Goal: Find specific page/section: Find specific page/section

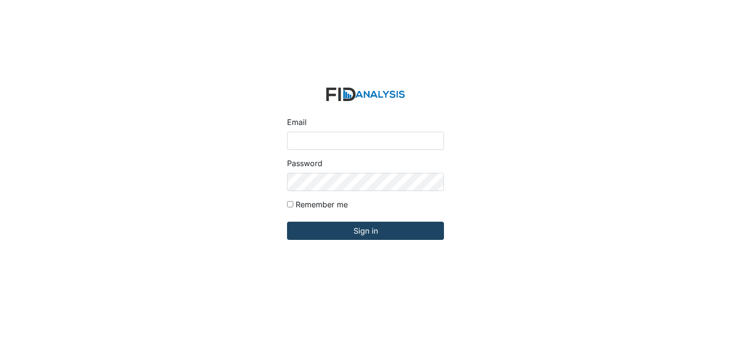
type input "[EMAIL_ADDRESS][DOMAIN_NAME]"
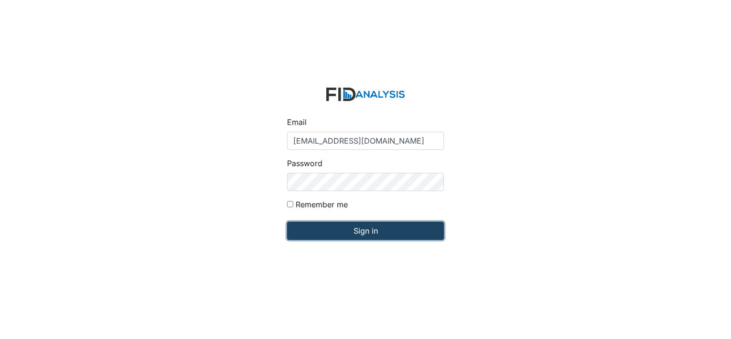
click at [322, 233] on input "Sign in" at bounding box center [365, 230] width 157 height 18
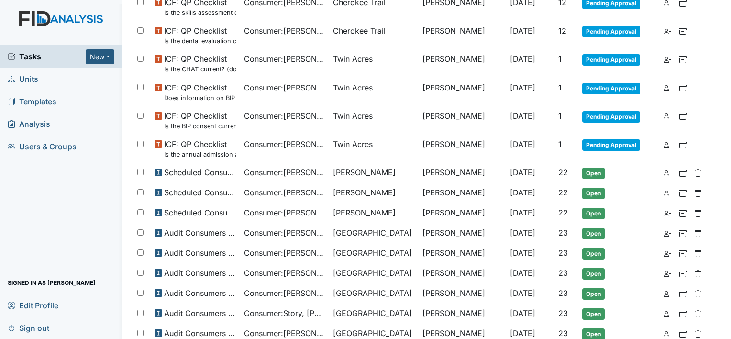
scroll to position [519, 0]
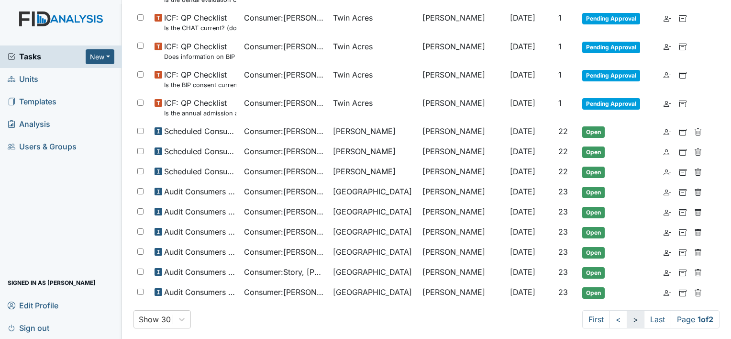
click at [626, 313] on link ">" at bounding box center [635, 319] width 18 height 18
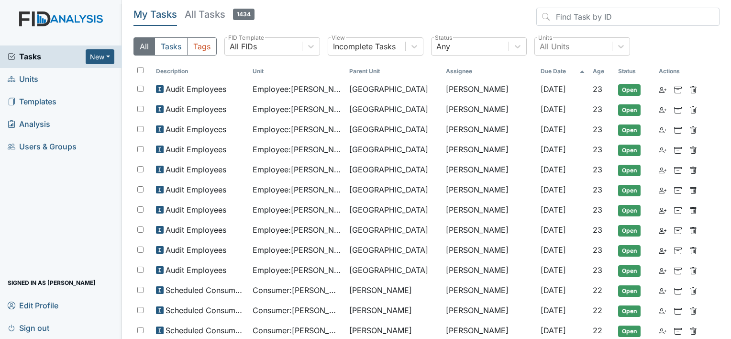
click at [209, 15] on h5 "All Tasks 1434" at bounding box center [220, 14] width 70 height 13
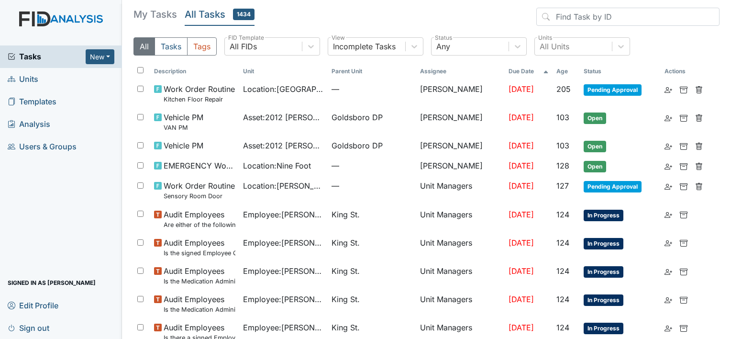
click at [63, 74] on link "Units" at bounding box center [61, 79] width 122 height 22
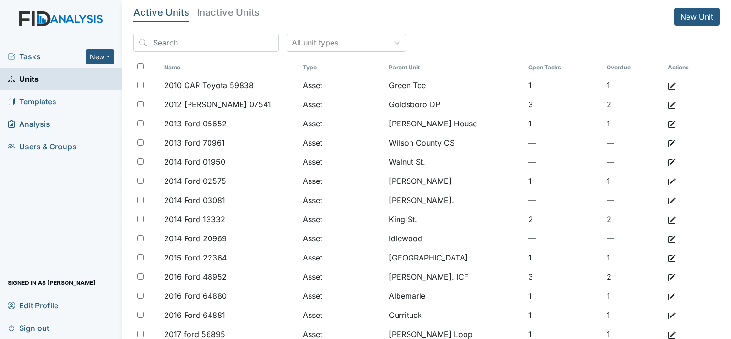
click at [187, 42] on input "search" at bounding box center [205, 42] width 145 height 18
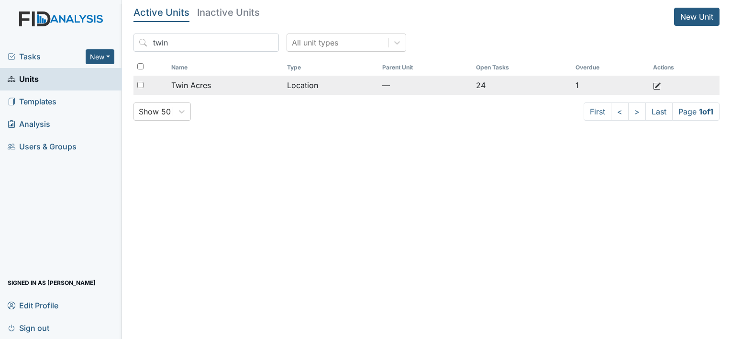
type input "twin"
click at [188, 78] on td "Twin Acres" at bounding box center [225, 85] width 116 height 19
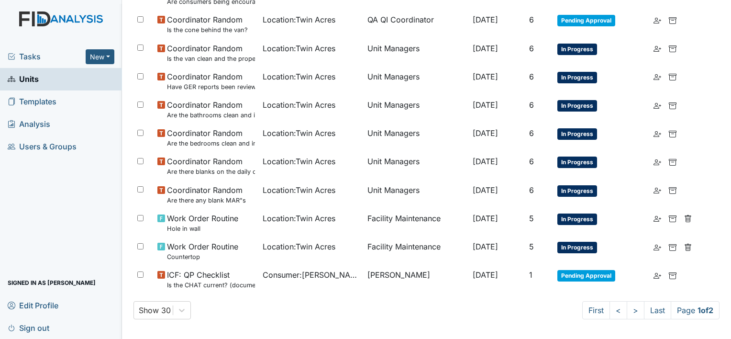
scroll to position [625, 0]
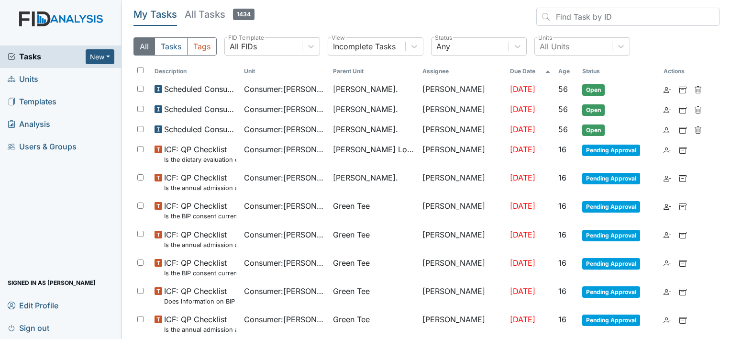
click at [27, 80] on span "Units" at bounding box center [23, 79] width 31 height 15
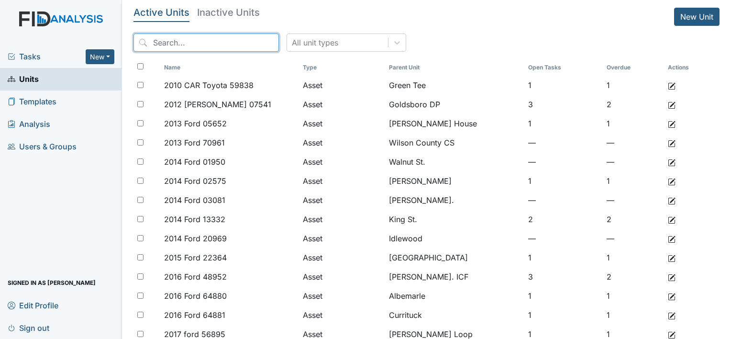
click at [206, 42] on input "search" at bounding box center [205, 42] width 145 height 18
drag, startPoint x: 206, startPoint y: 42, endPoint x: 202, endPoint y: 33, distance: 8.8
click at [206, 41] on input "search" at bounding box center [205, 42] width 145 height 18
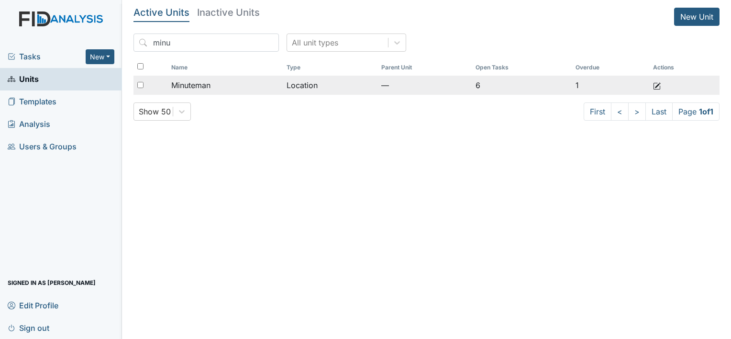
type input "minu"
click at [243, 77] on td "Minuteman" at bounding box center [224, 85] width 115 height 19
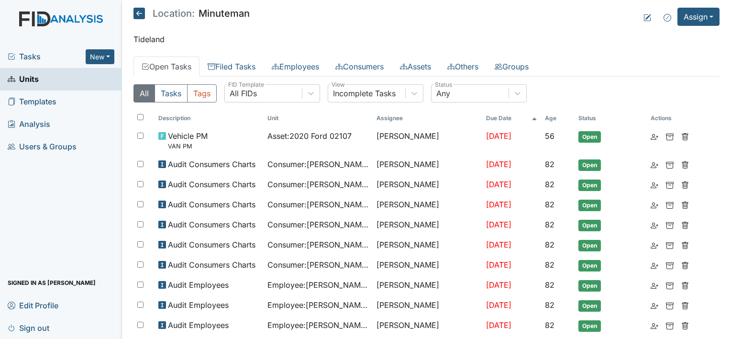
click at [138, 11] on icon at bounding box center [138, 13] width 11 height 11
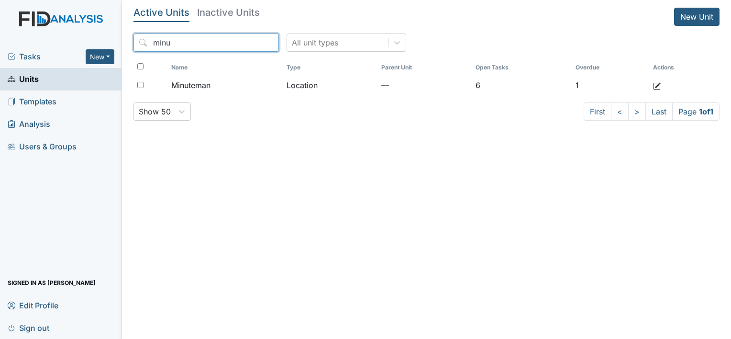
drag, startPoint x: 211, startPoint y: 42, endPoint x: 97, endPoint y: 42, distance: 114.3
click at [97, 42] on div "Tasks New Form Inspection Document Bundle Units Templates Analysis Users & Grou…" at bounding box center [365, 169] width 731 height 339
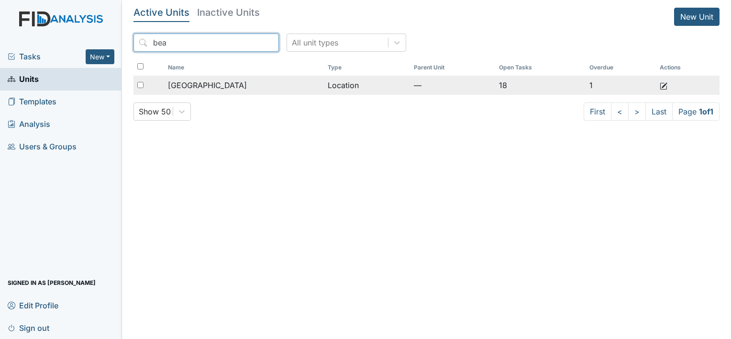
type input "bea"
click at [184, 86] on span "[GEOGRAPHIC_DATA]" at bounding box center [207, 84] width 79 height 11
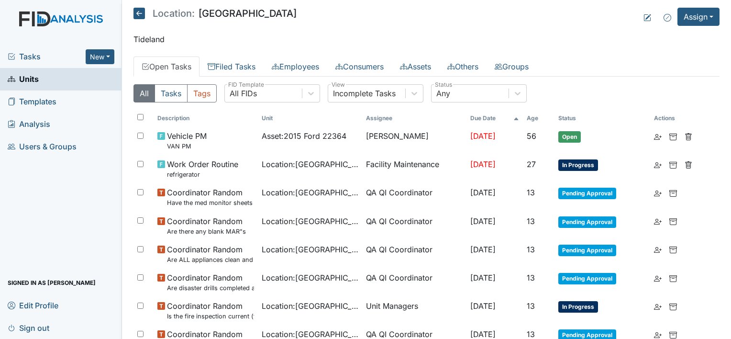
click at [142, 14] on icon at bounding box center [138, 13] width 11 height 11
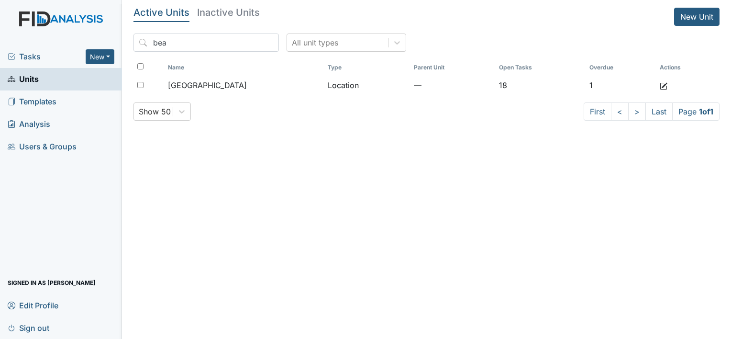
click at [49, 84] on link "Units" at bounding box center [61, 79] width 122 height 22
